Goal: Transaction & Acquisition: Purchase product/service

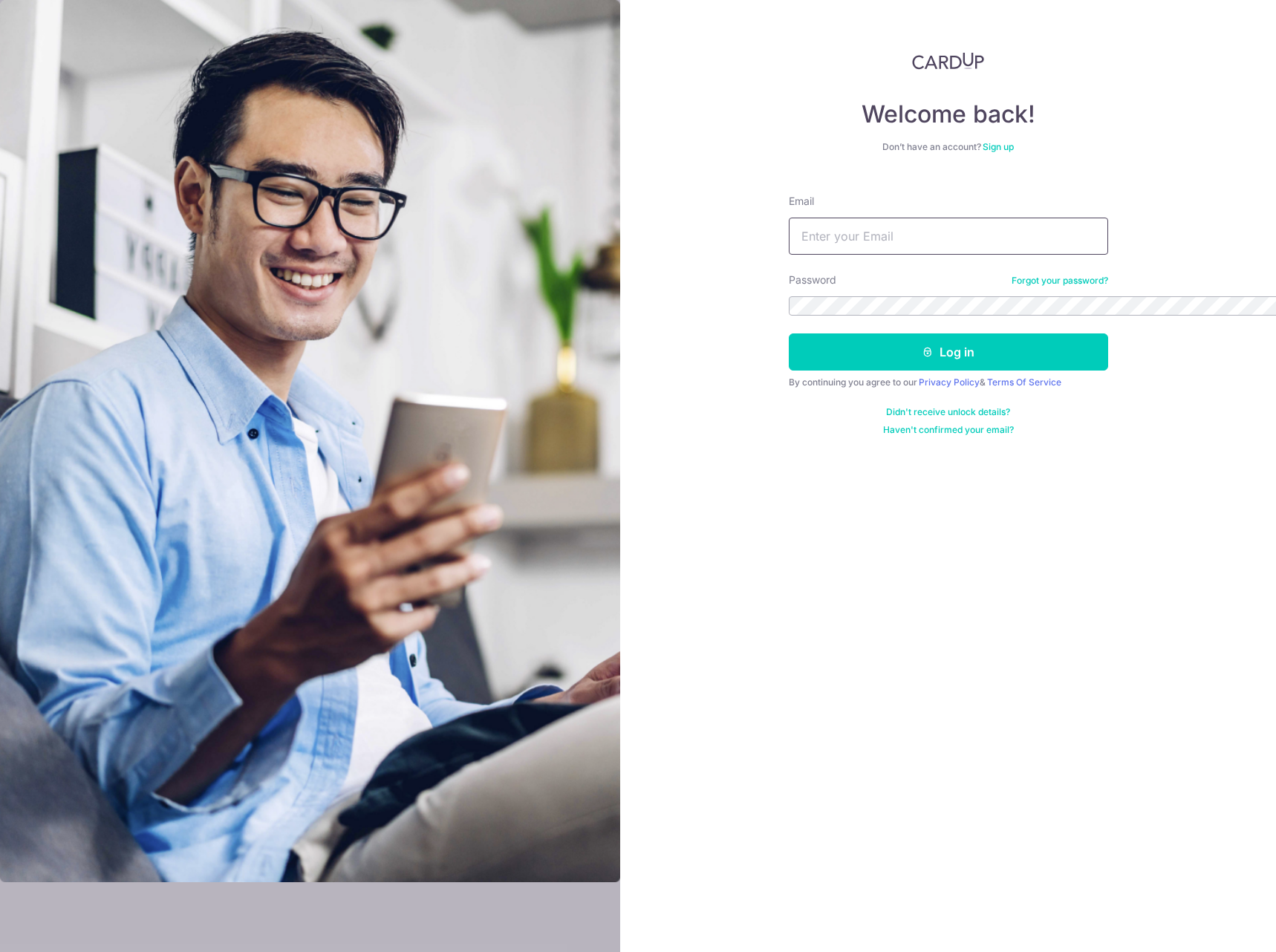
type input "ccz1989@gmail.com"
click at [620, 321] on div at bounding box center [310, 476] width 620 height 952
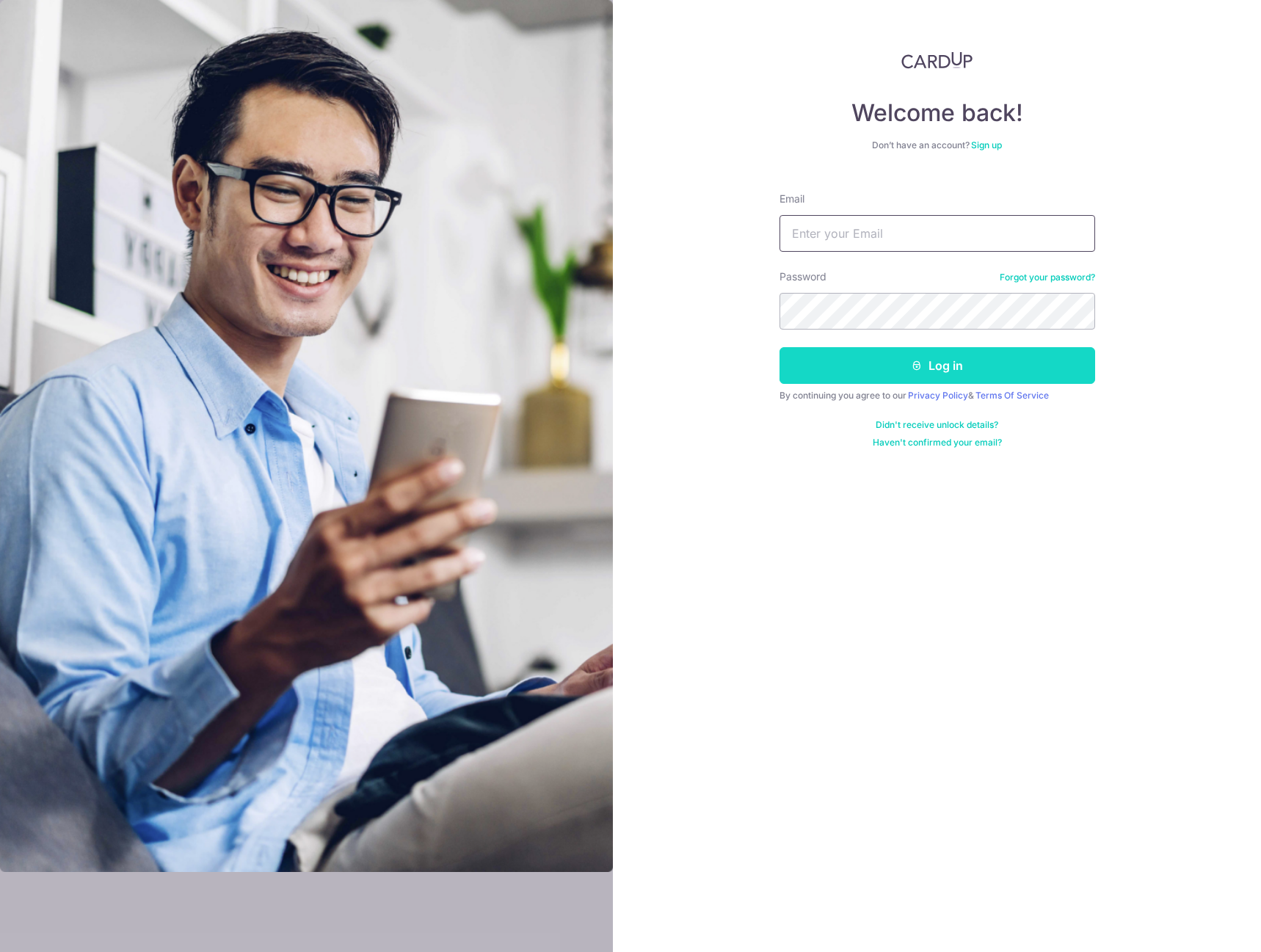
type input "ccz1989@gmail.com"
click at [943, 360] on button "Log in" at bounding box center [937, 365] width 316 height 37
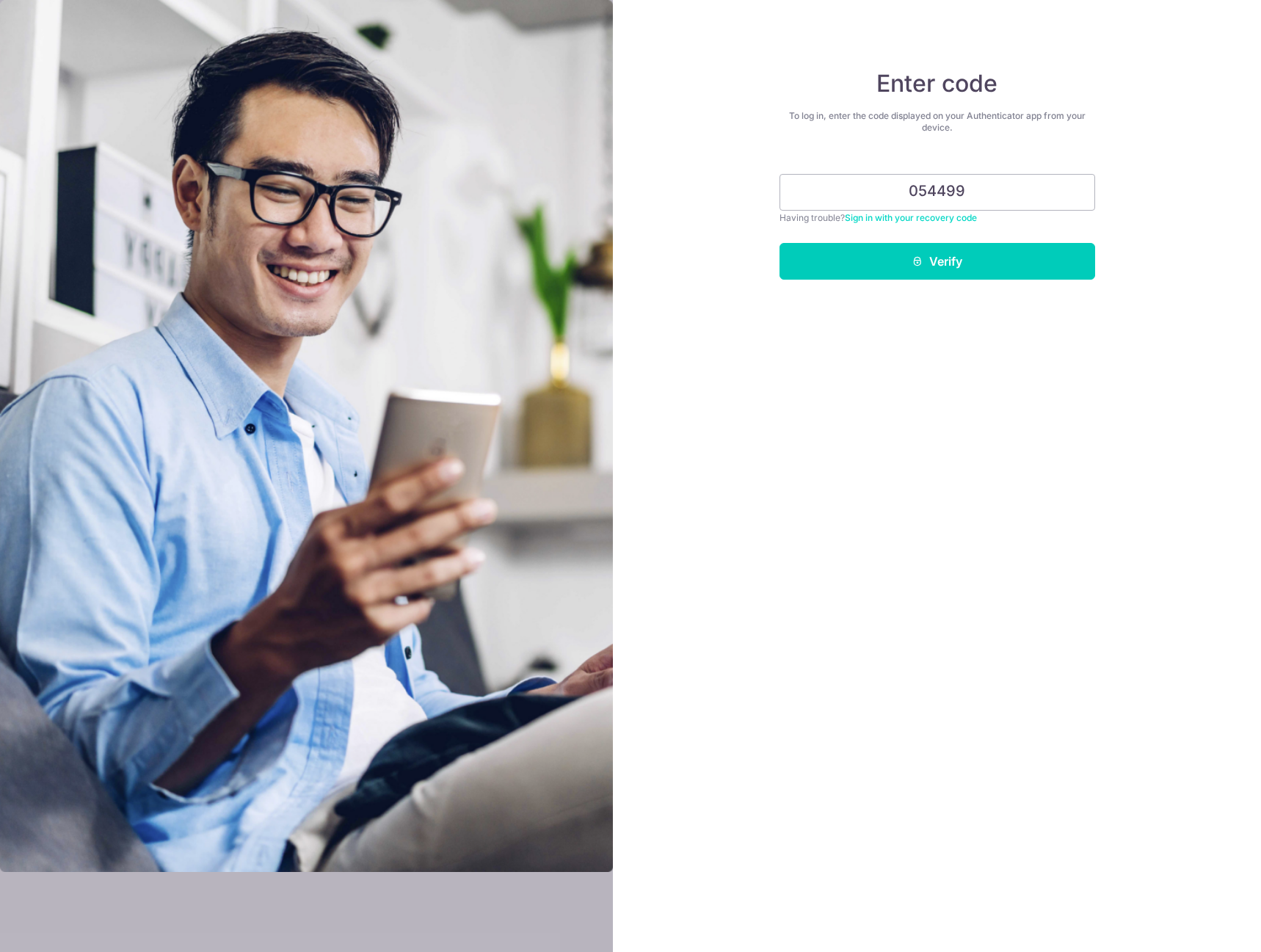
type input "054499"
click at [779, 243] on button "Verify" at bounding box center [937, 261] width 316 height 37
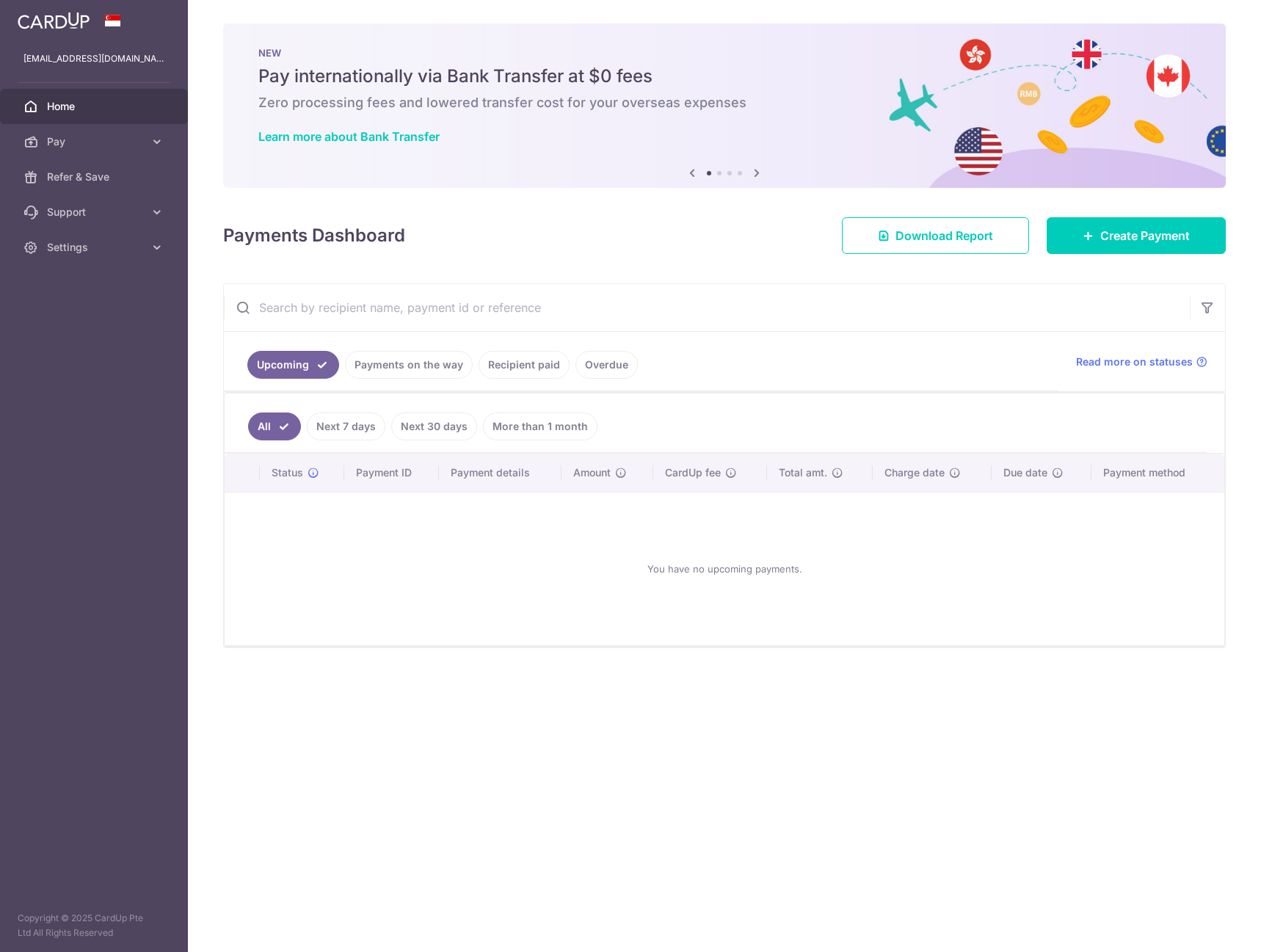
click at [400, 794] on div "× Pause Schedule Pause all future payments in this series Pause just this one p…" at bounding box center [723, 476] width 1073 height 952
click at [98, 125] on link "Pay" at bounding box center [93, 141] width 187 height 35
click at [106, 170] on span "Payments" at bounding box center [95, 176] width 97 height 15
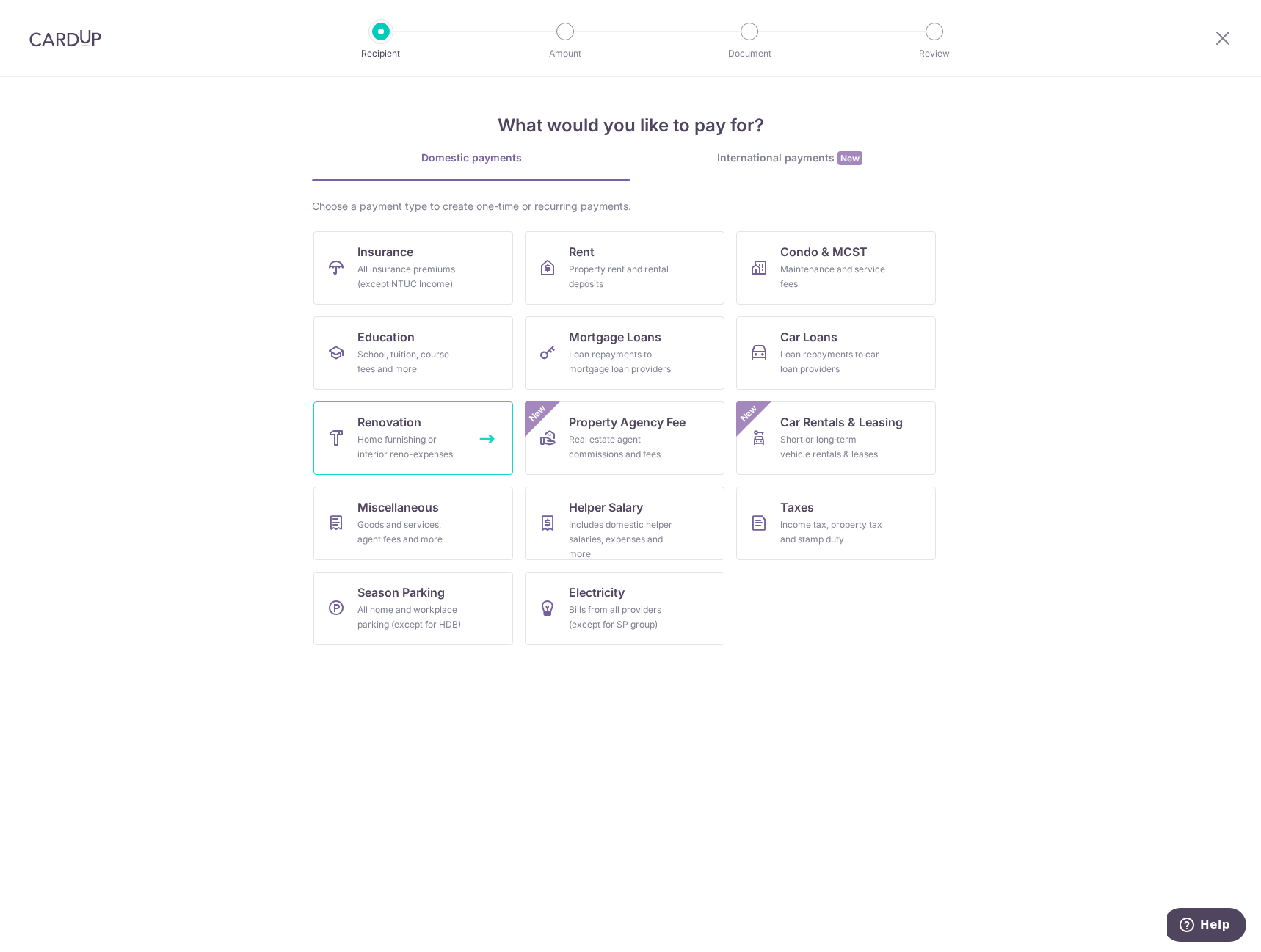
click at [408, 439] on div "Home furnishing or interior reno-expenses" at bounding box center [409, 447] width 105 height 29
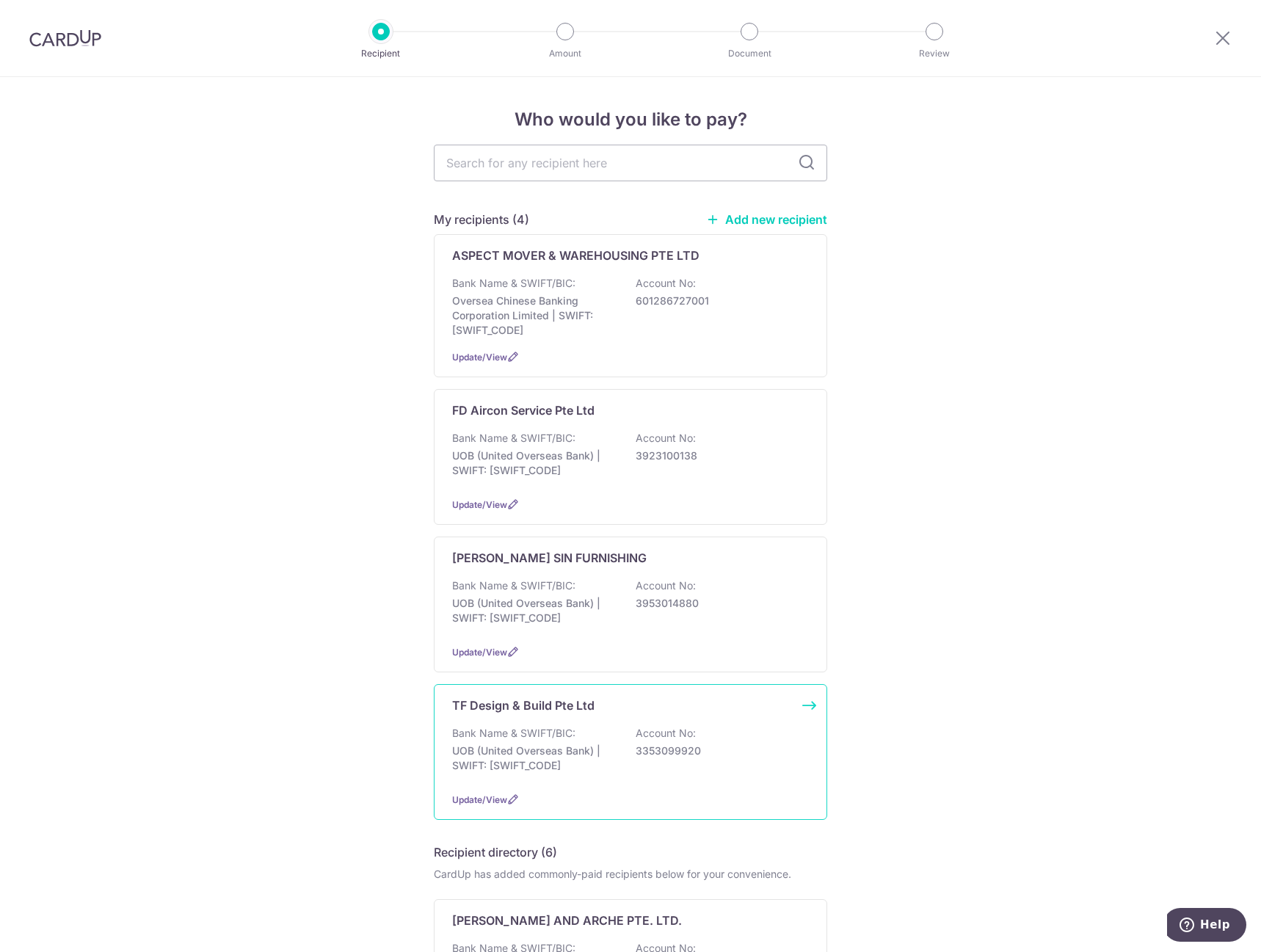
click at [585, 755] on p "UOB (United Overseas Bank) | SWIFT: UOVBSGSGXXX" at bounding box center [534, 758] width 164 height 29
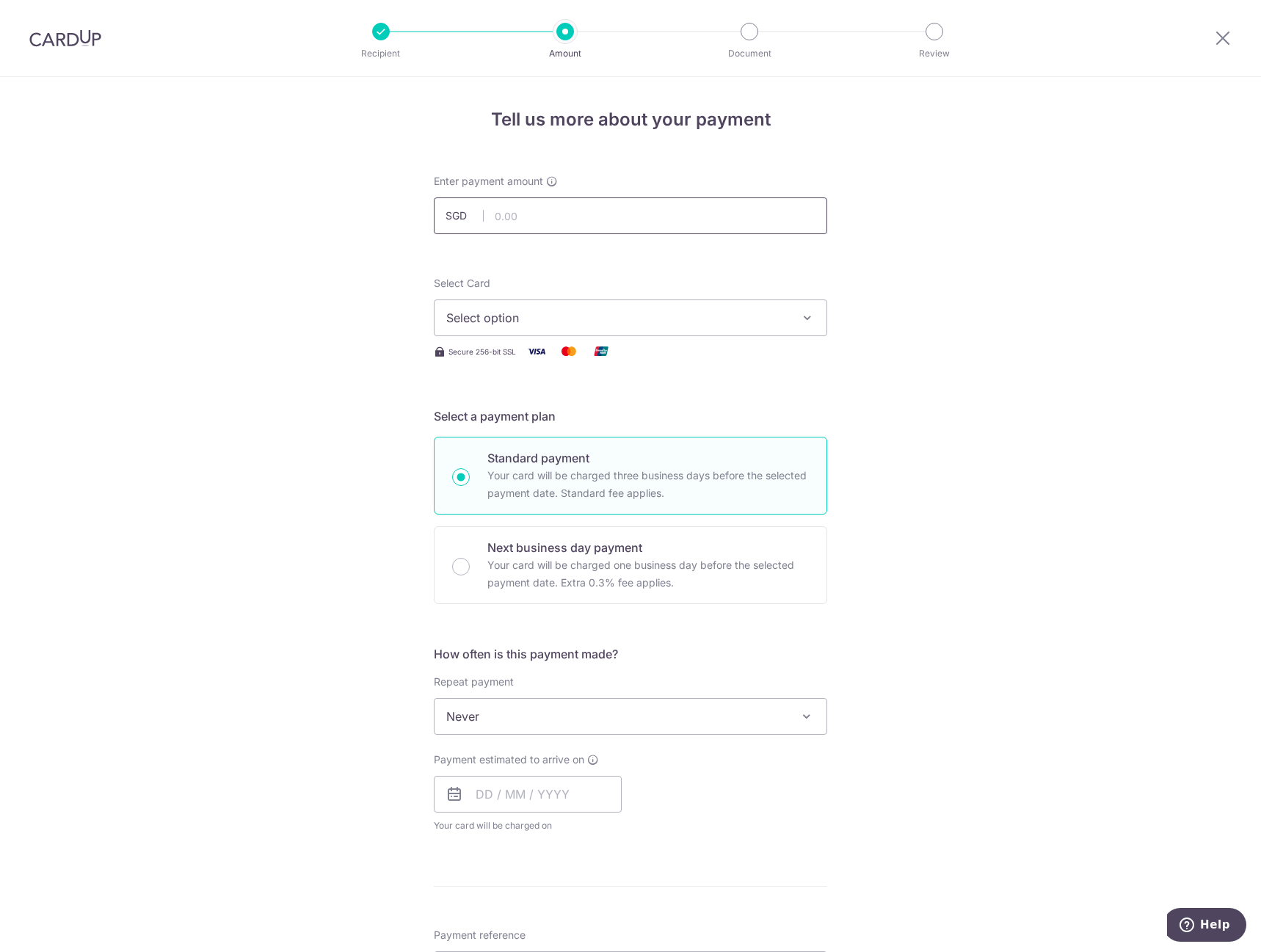
click at [532, 224] on input "text" at bounding box center [630, 216] width 393 height 37
type input "1,890.00"
click at [559, 306] on button "Select option" at bounding box center [630, 318] width 393 height 37
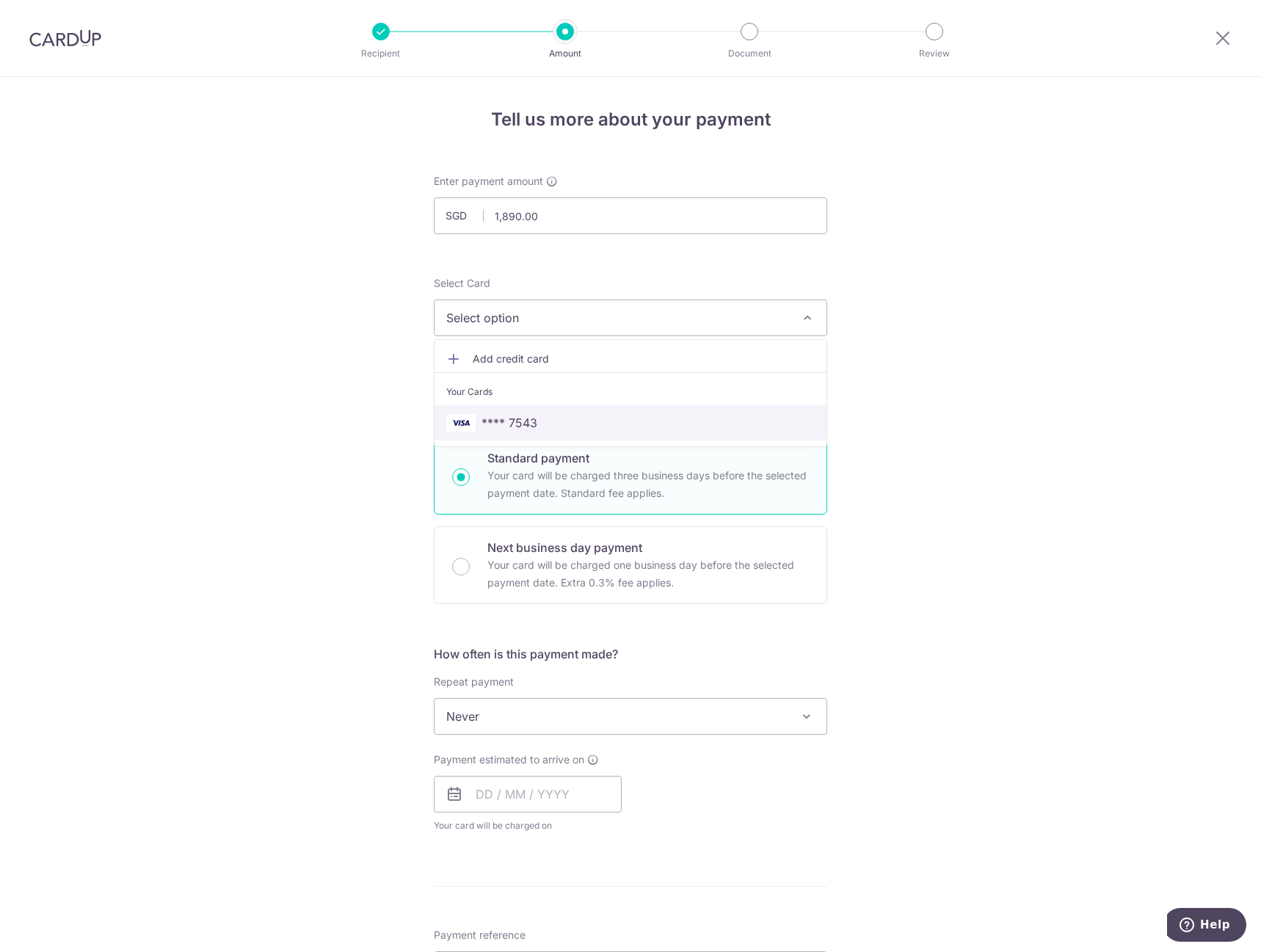
click at [546, 415] on span "**** 7543" at bounding box center [630, 422] width 368 height 18
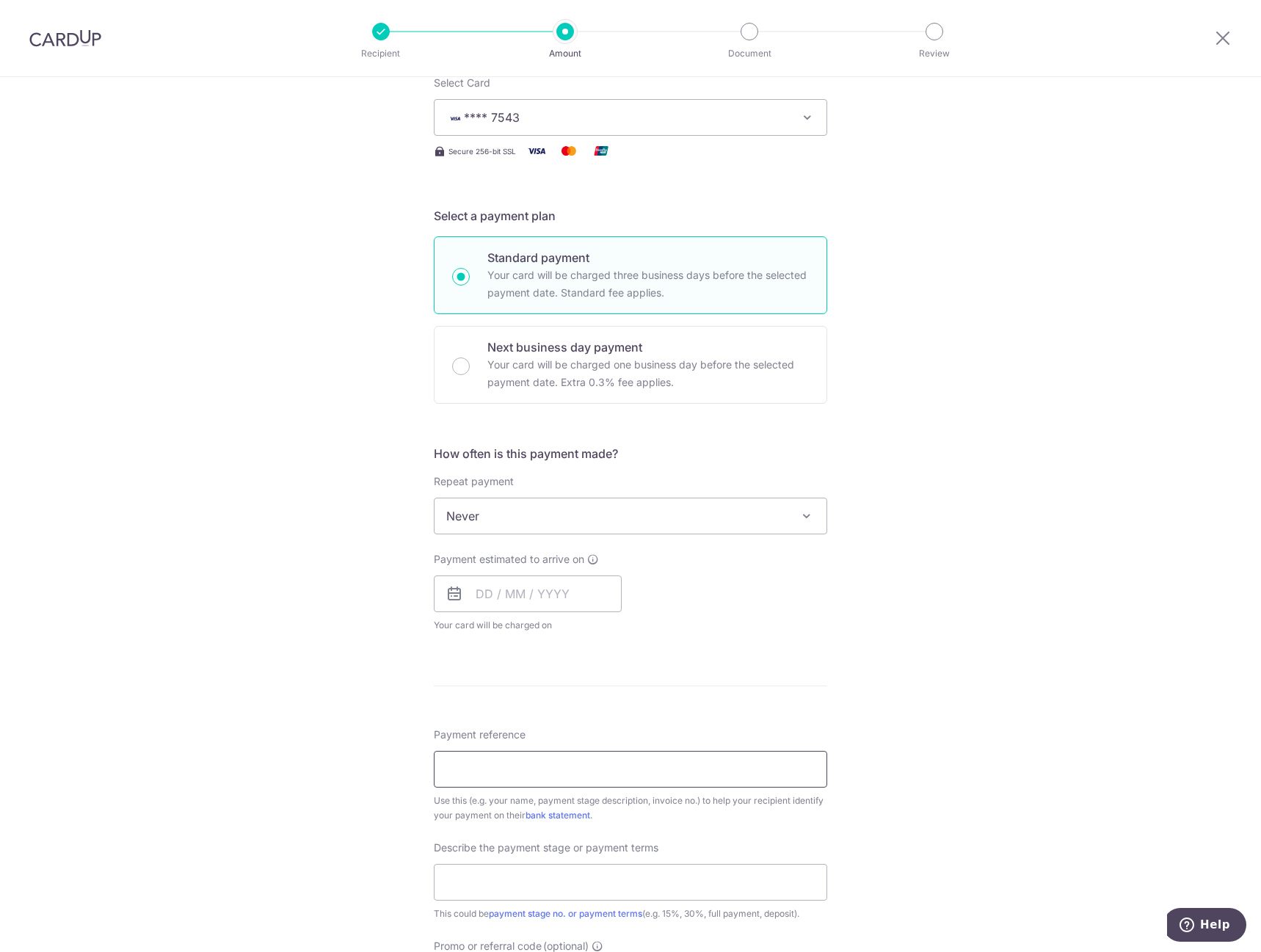
scroll to position [220, 0]
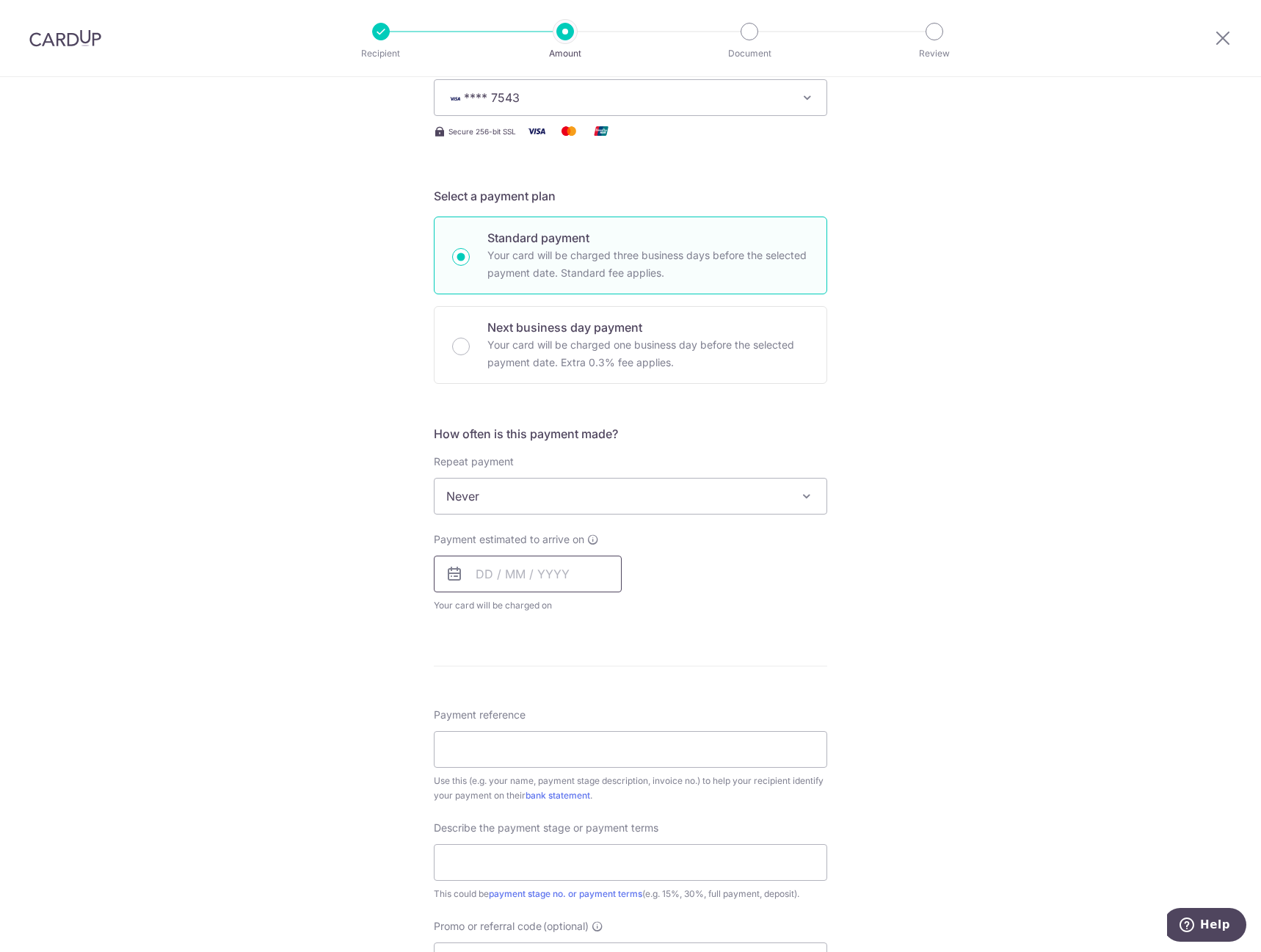
click at [555, 587] on input "text" at bounding box center [527, 574] width 187 height 37
click at [484, 709] on link "6" at bounding box center [492, 707] width 23 height 23
type input "06/10/2025"
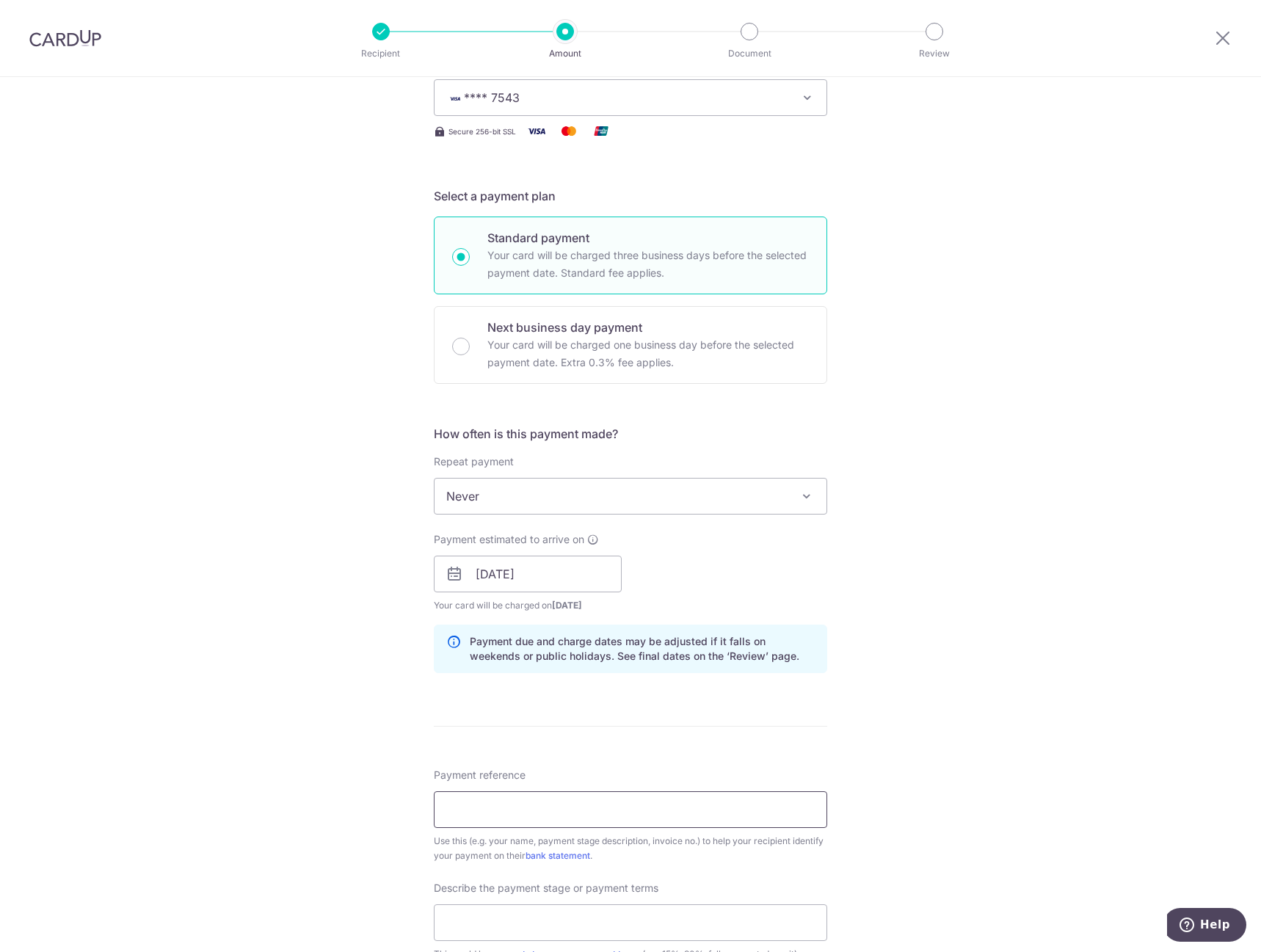
click at [553, 814] on input "Payment reference" at bounding box center [630, 809] width 393 height 37
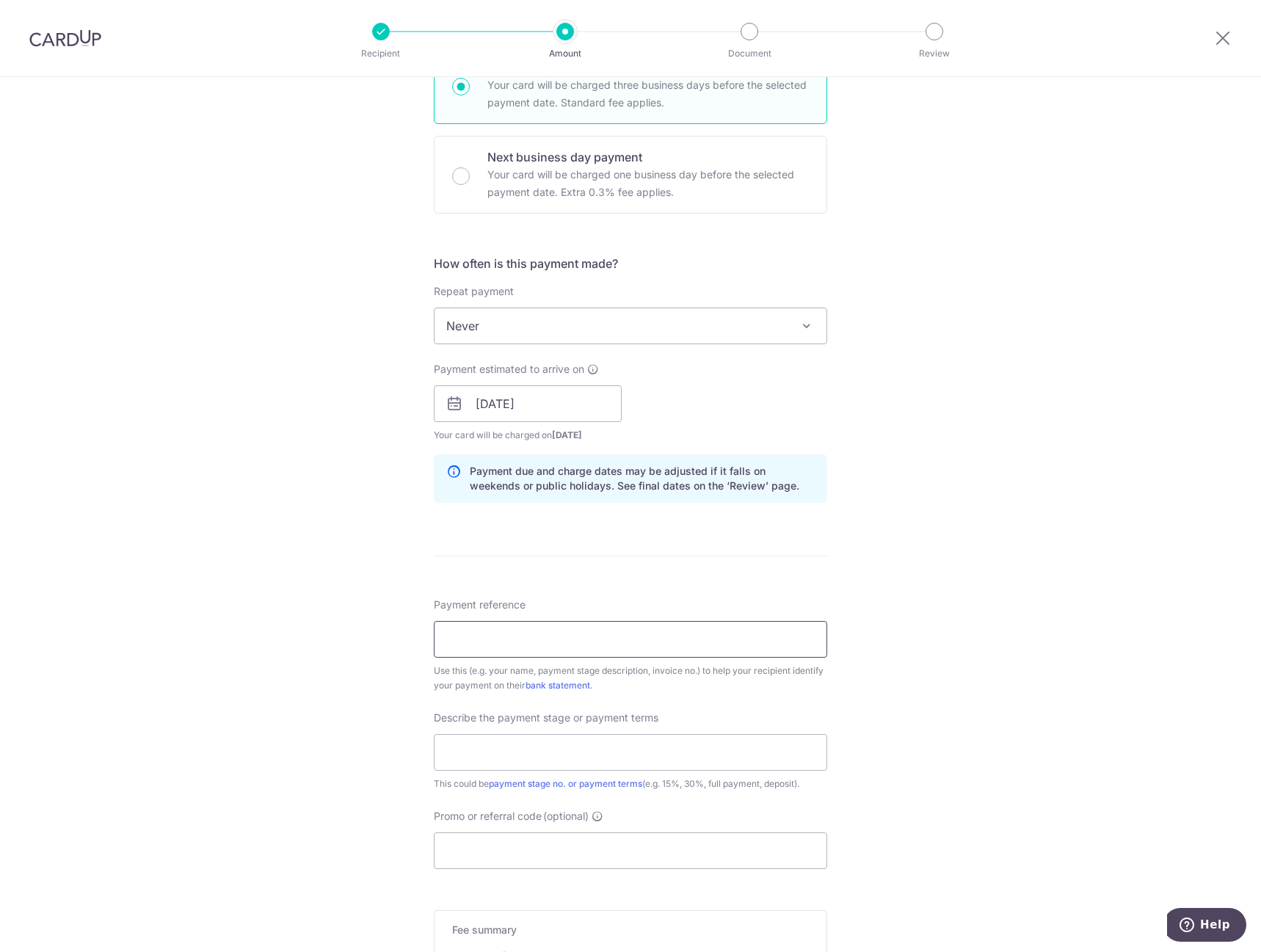
scroll to position [440, 0]
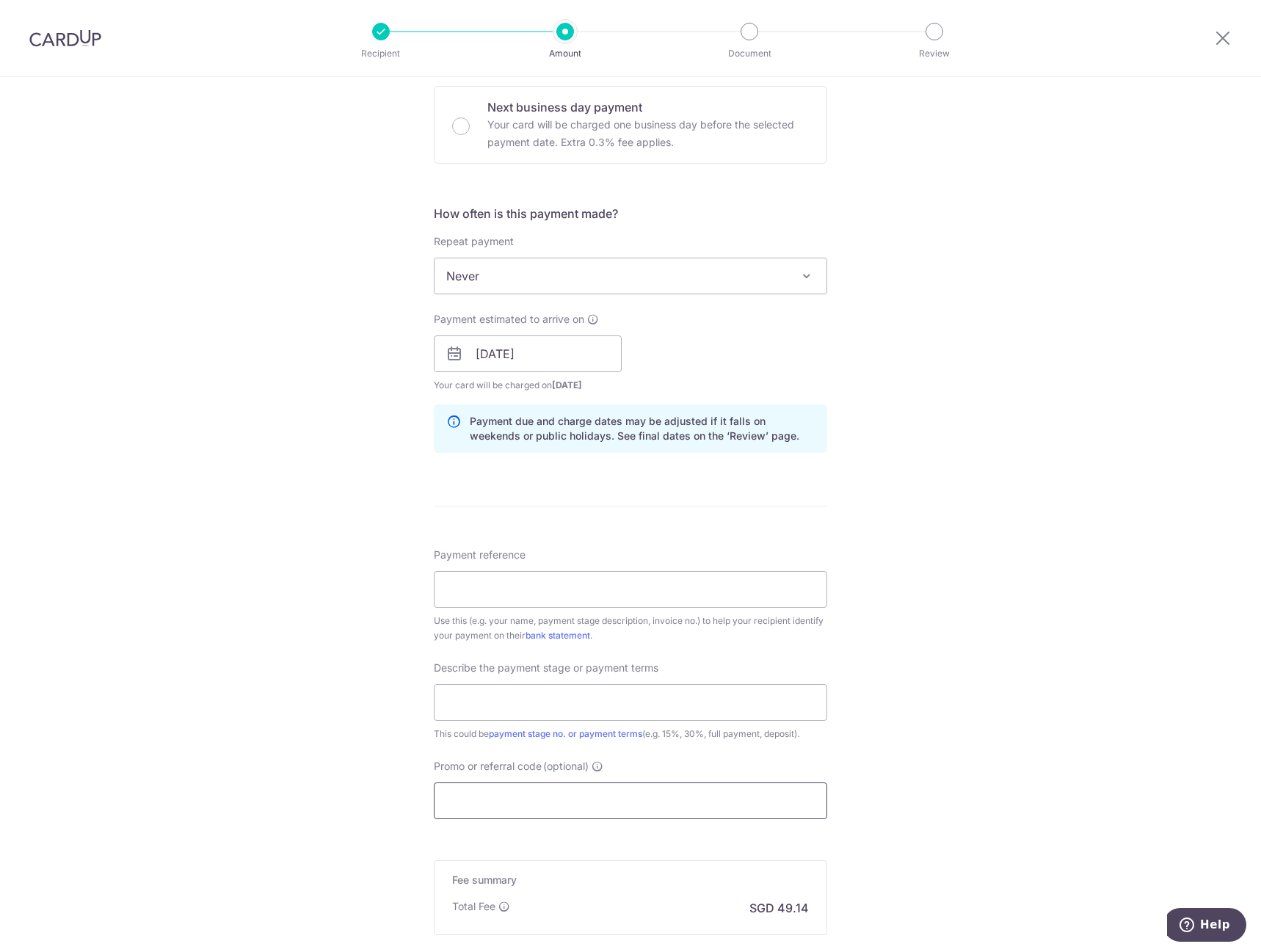
click at [526, 799] on input "Promo or referral code (optional)" at bounding box center [630, 800] width 393 height 37
paste input "RENO25ONE"
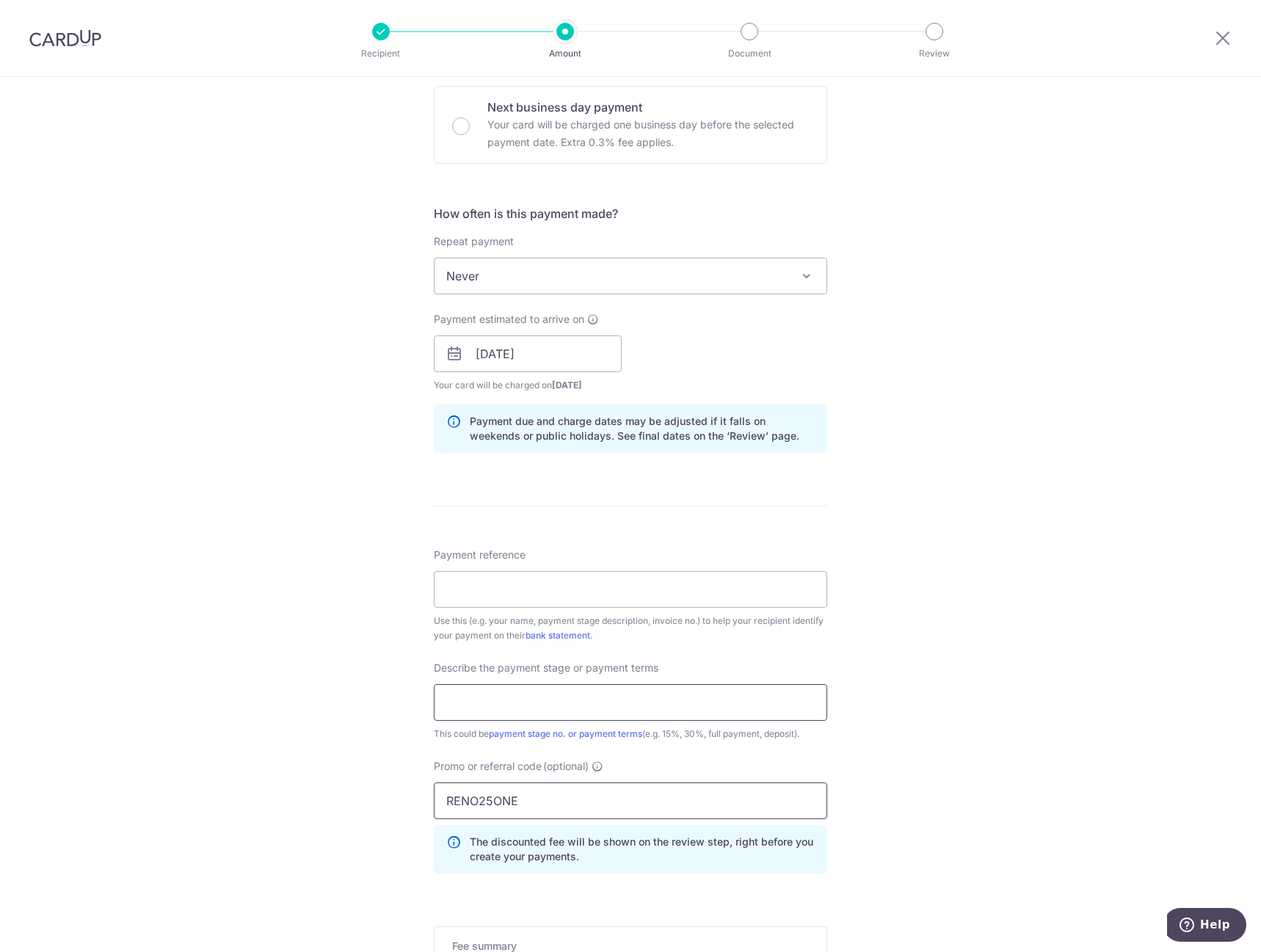
type input "RENO25ONE"
click at [573, 706] on input "text" at bounding box center [630, 702] width 393 height 37
type input "Final Payment"
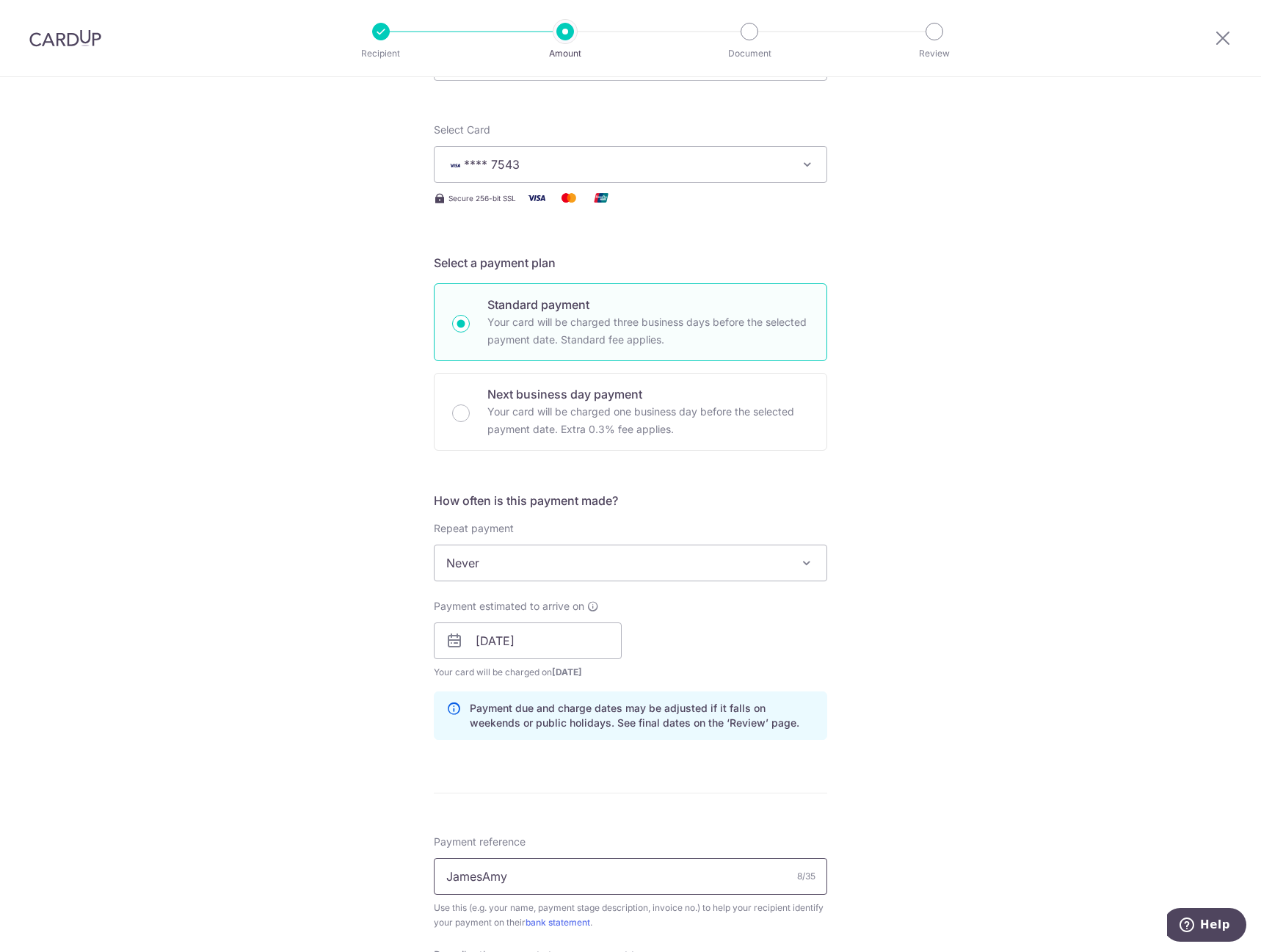
scroll to position [587, 0]
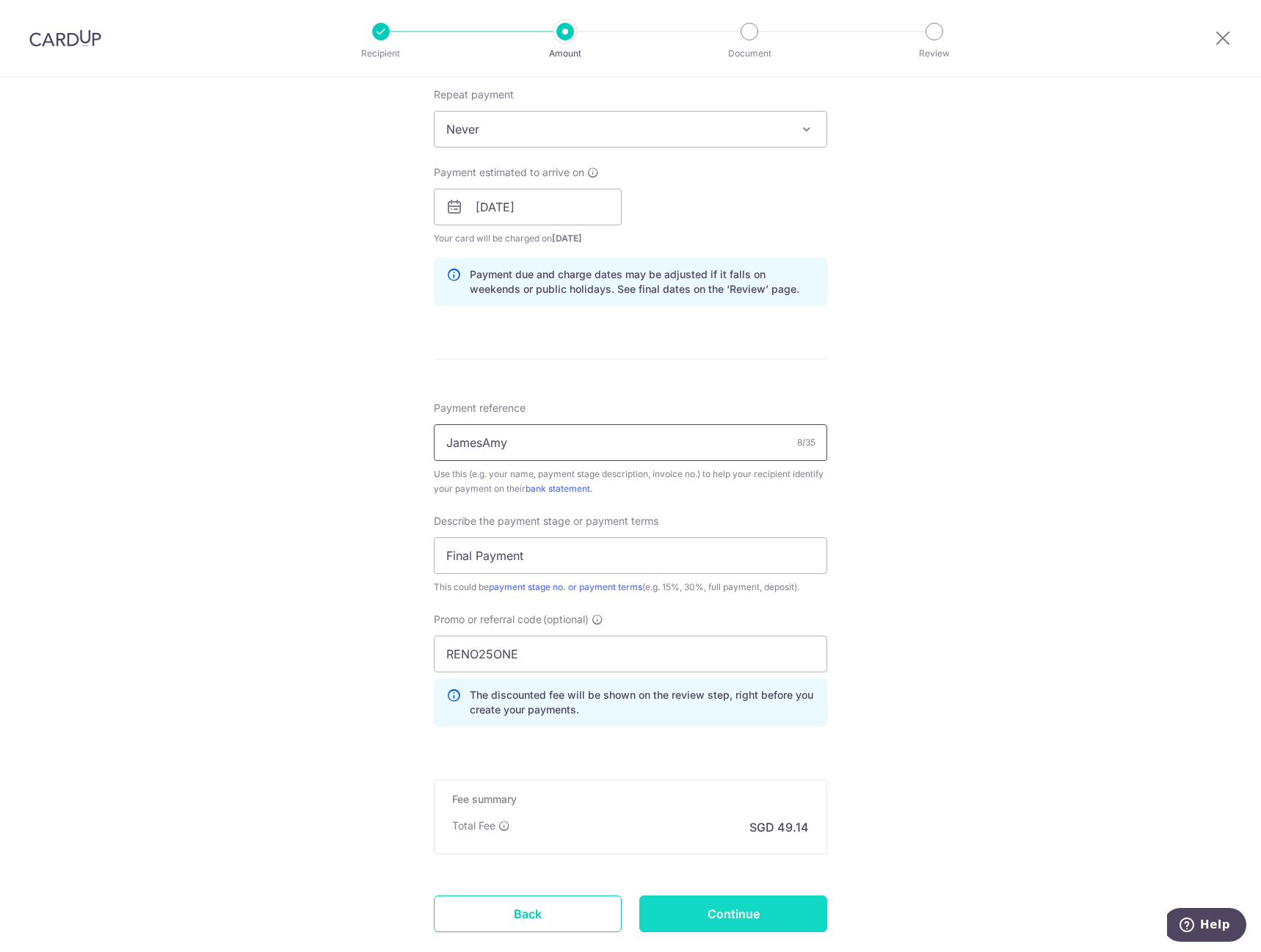
type input "JamesAmy"
click at [732, 915] on input "Continue" at bounding box center [733, 913] width 187 height 37
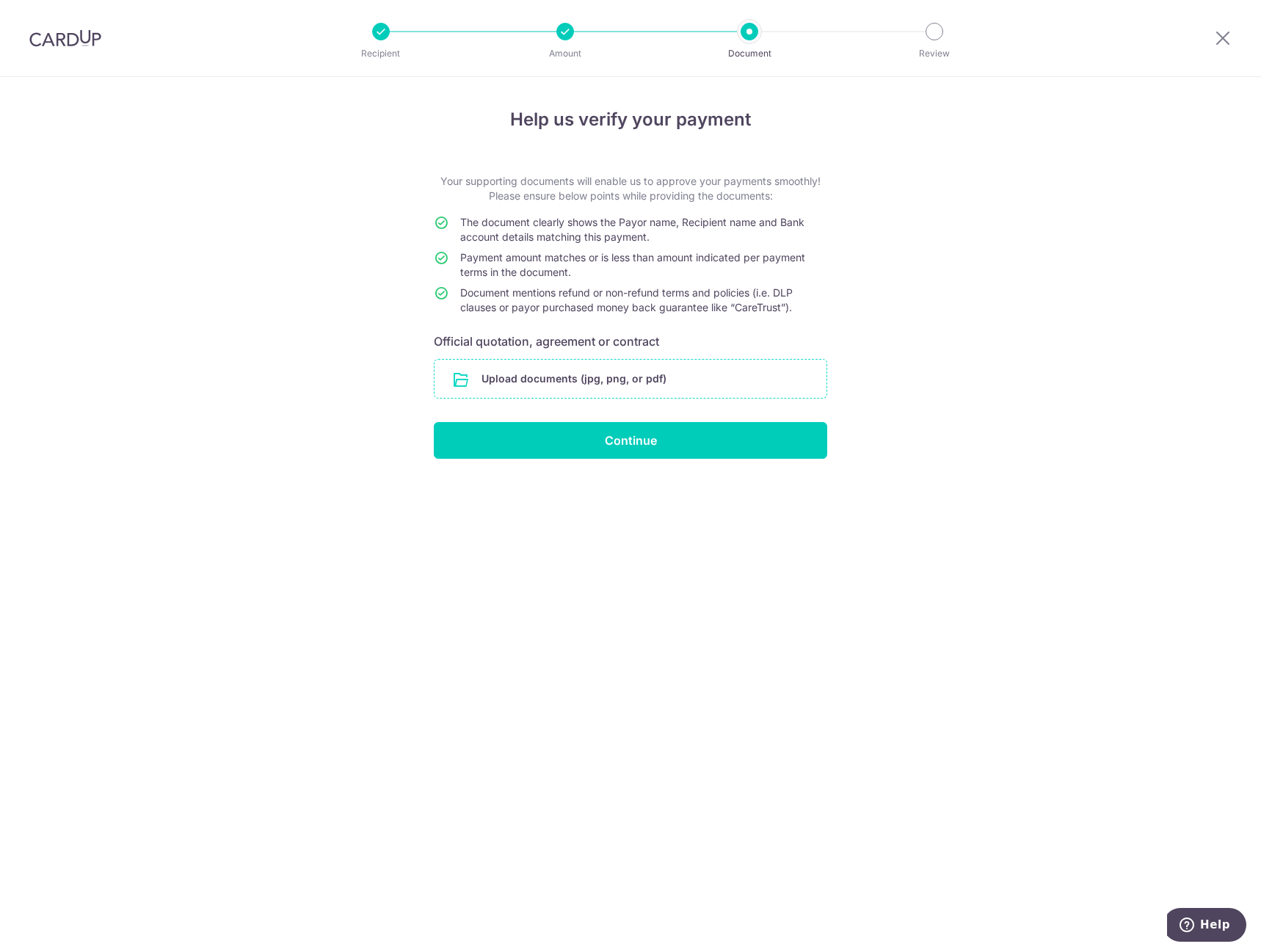
click at [588, 383] on input "file" at bounding box center [630, 378] width 392 height 39
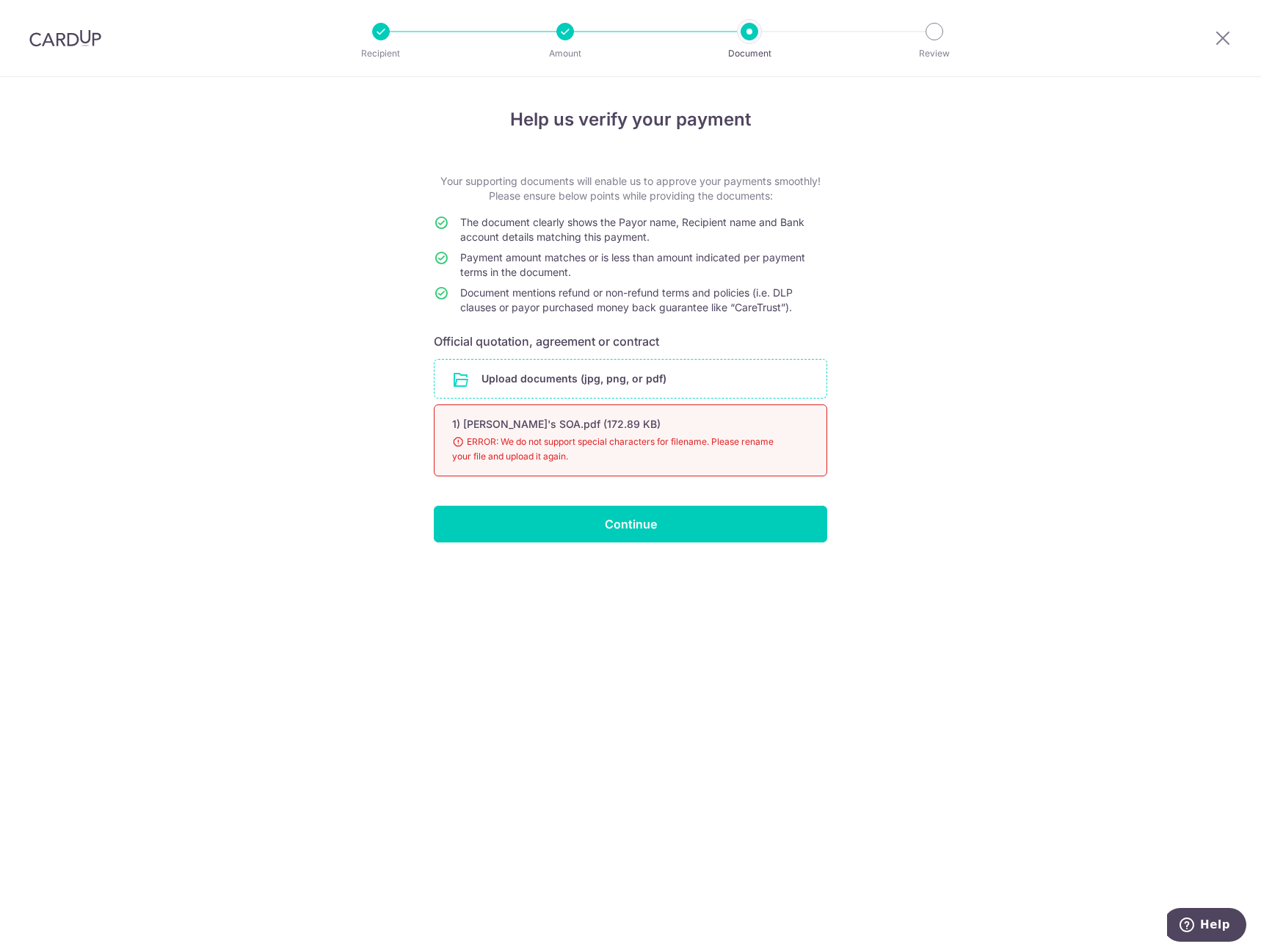
click at [544, 371] on input "file" at bounding box center [630, 378] width 392 height 39
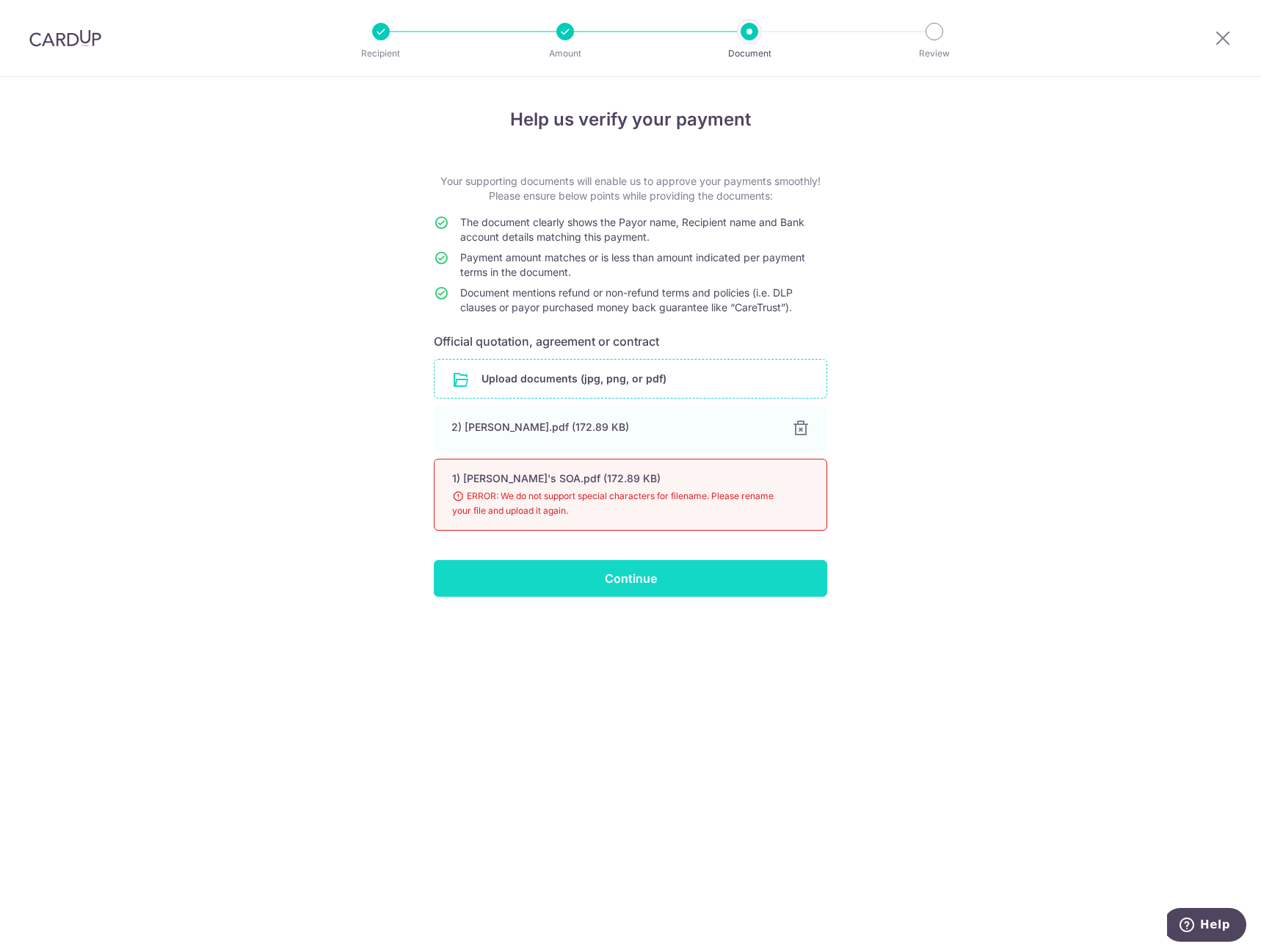
click at [632, 578] on input "Continue" at bounding box center [630, 578] width 393 height 37
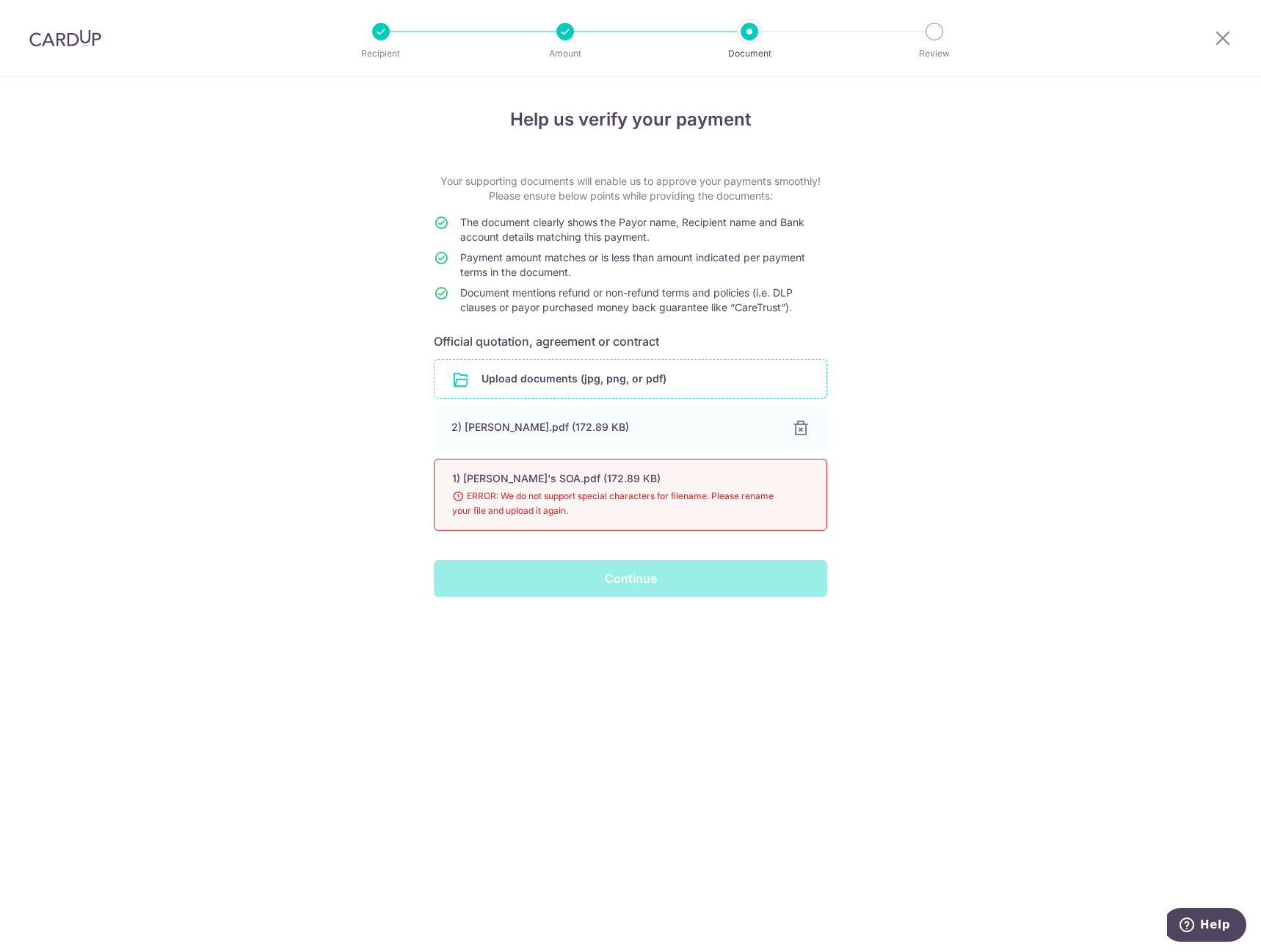
click at [717, 503] on span "ERROR: We do not support special characters for filename. Please rename your fi…" at bounding box center [612, 503] width 321 height 29
click at [959, 485] on div "Help us verify your payment Your supporting documents will enable us to approve…" at bounding box center [630, 515] width 1261 height 875
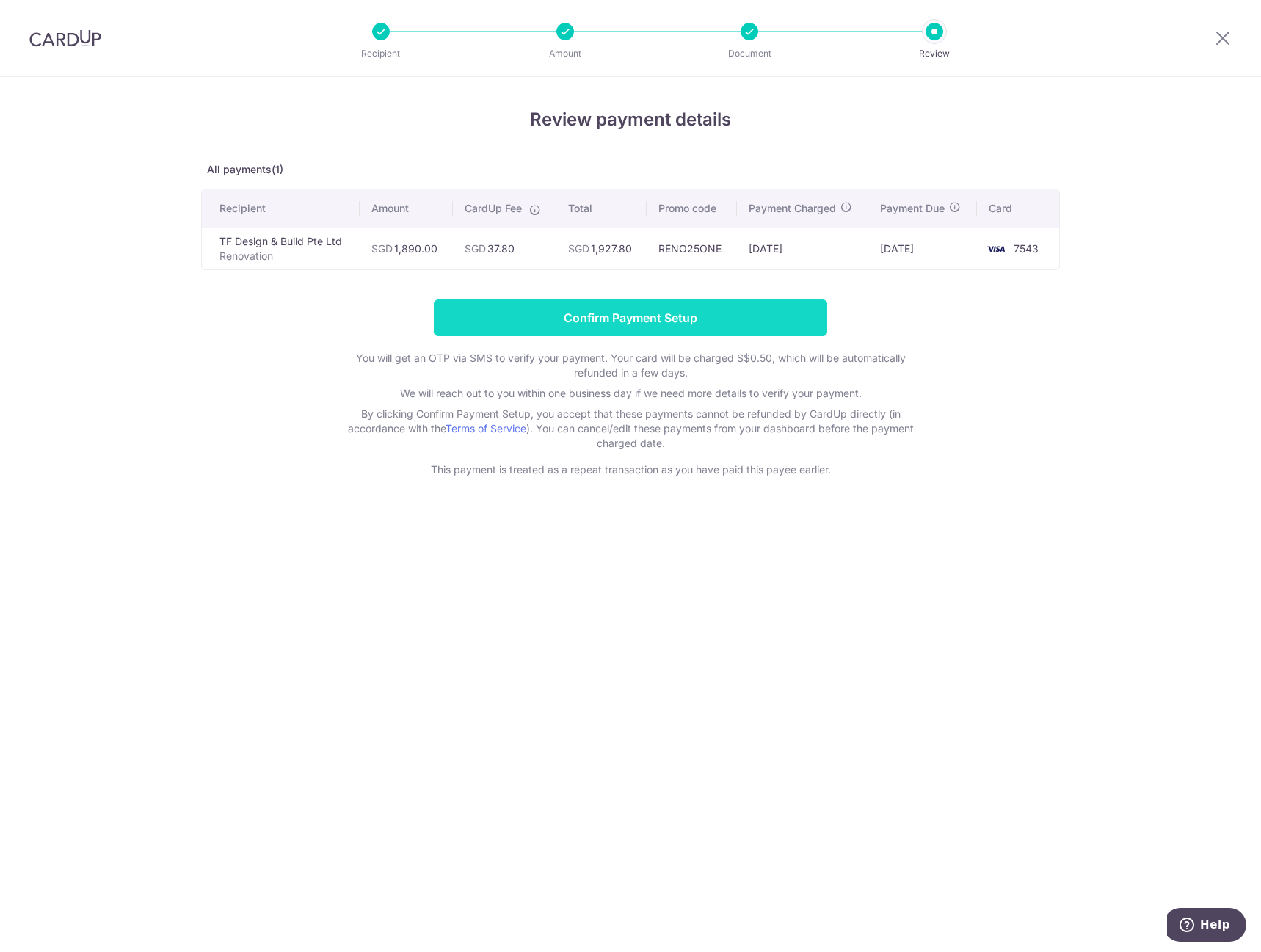
click at [595, 316] on input "Confirm Payment Setup" at bounding box center [630, 318] width 393 height 37
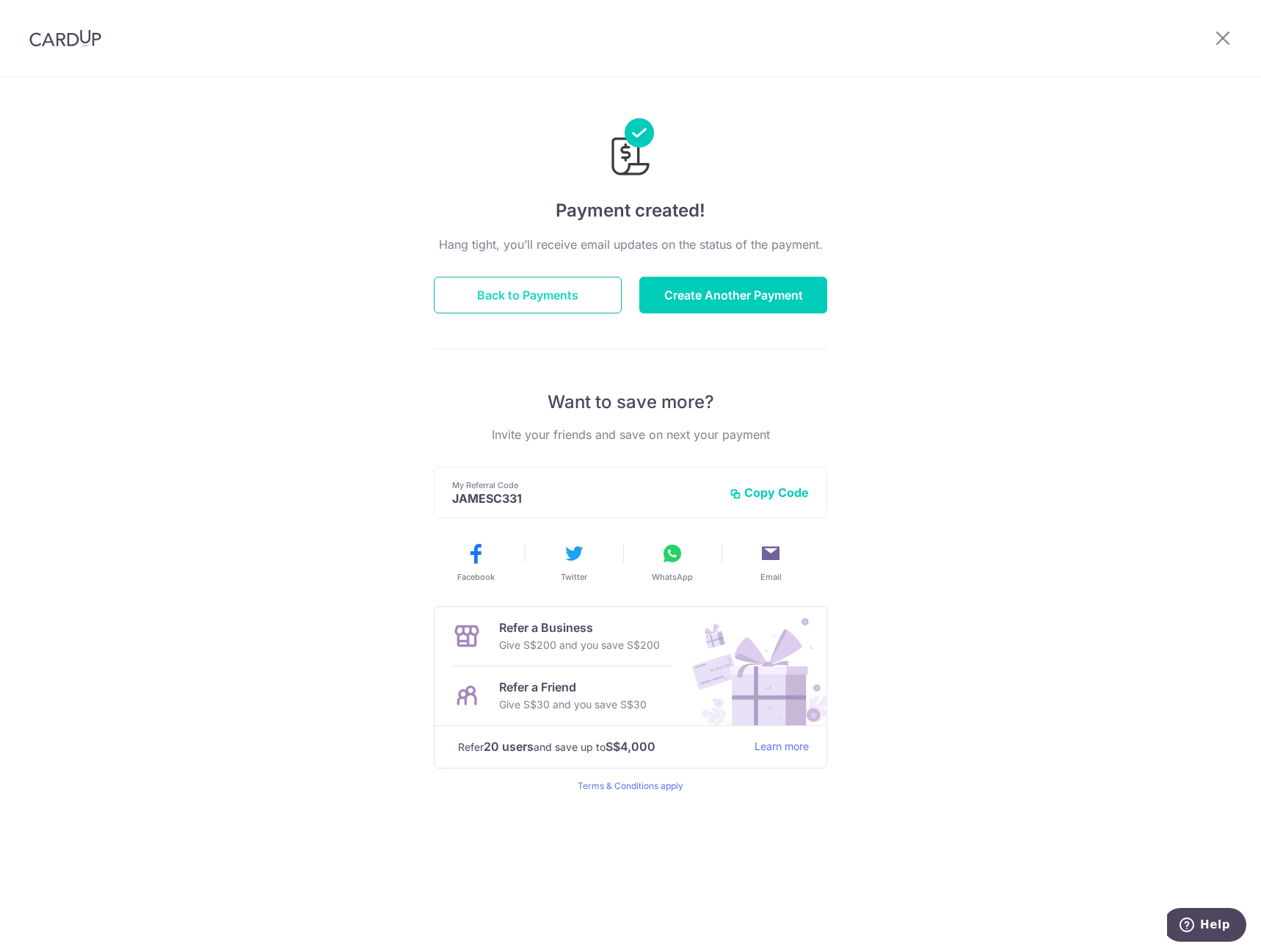
click at [491, 279] on button "Back to Payments" at bounding box center [527, 295] width 187 height 37
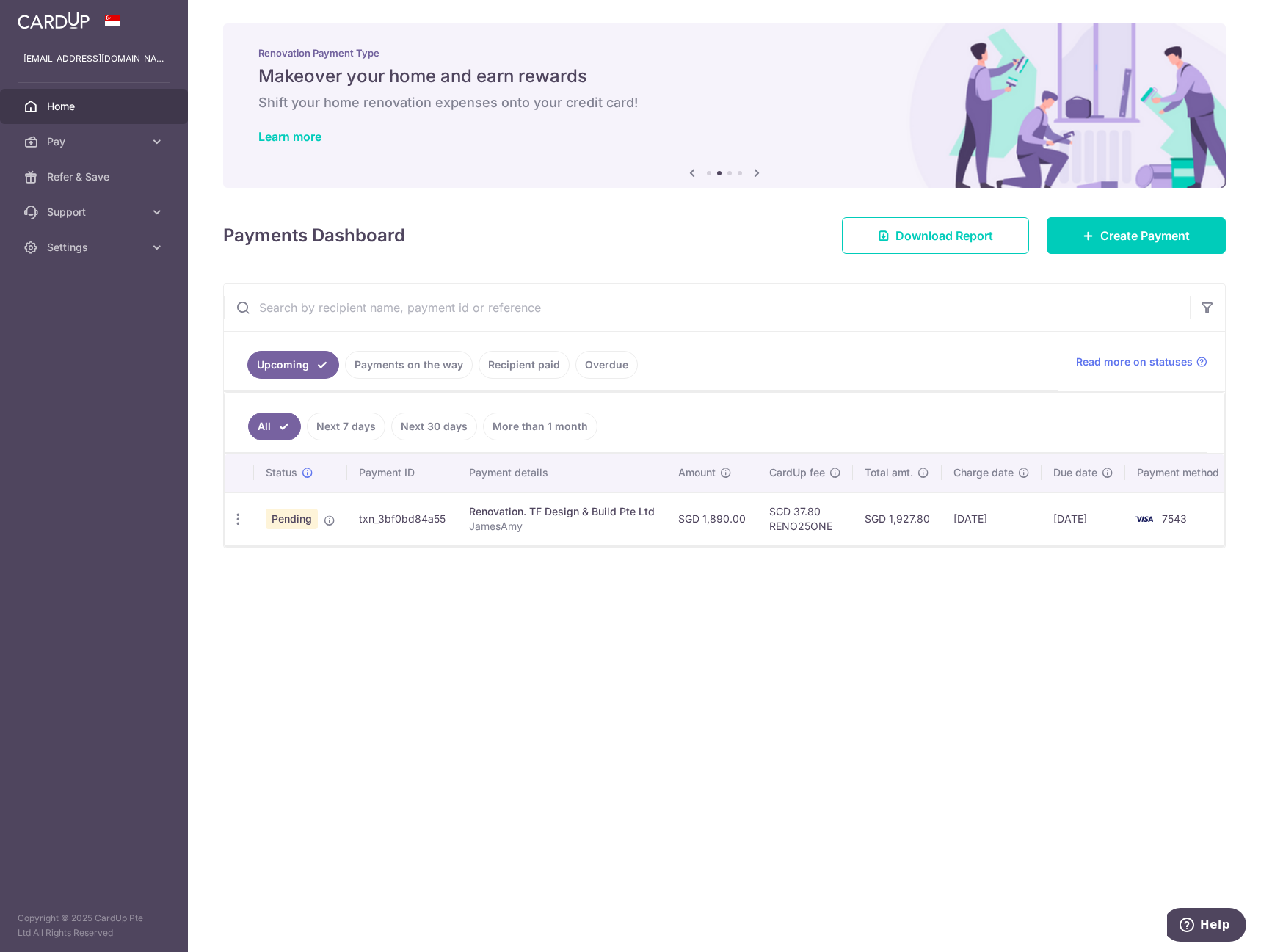
click at [738, 646] on div "× Pause Schedule Pause all future payments in this series Pause just this one p…" at bounding box center [723, 476] width 1073 height 952
click at [514, 364] on link "Recipient paid" at bounding box center [524, 365] width 91 height 28
